Goal: Check status

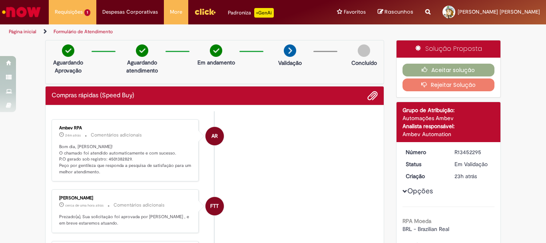
click at [115, 157] on p "Bom dia, [PERSON_NAME]! O chamado foi atendido automaticamente e com sucesso. P…" at bounding box center [125, 160] width 133 height 32
click at [116, 158] on p "Bom dia, [PERSON_NAME]! O chamado foi atendido automaticamente e com sucesso. P…" at bounding box center [125, 160] width 133 height 32
copy p "4501382829"
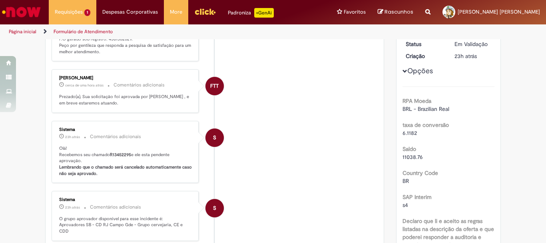
scroll to position [240, 0]
